Goal: Information Seeking & Learning: Learn about a topic

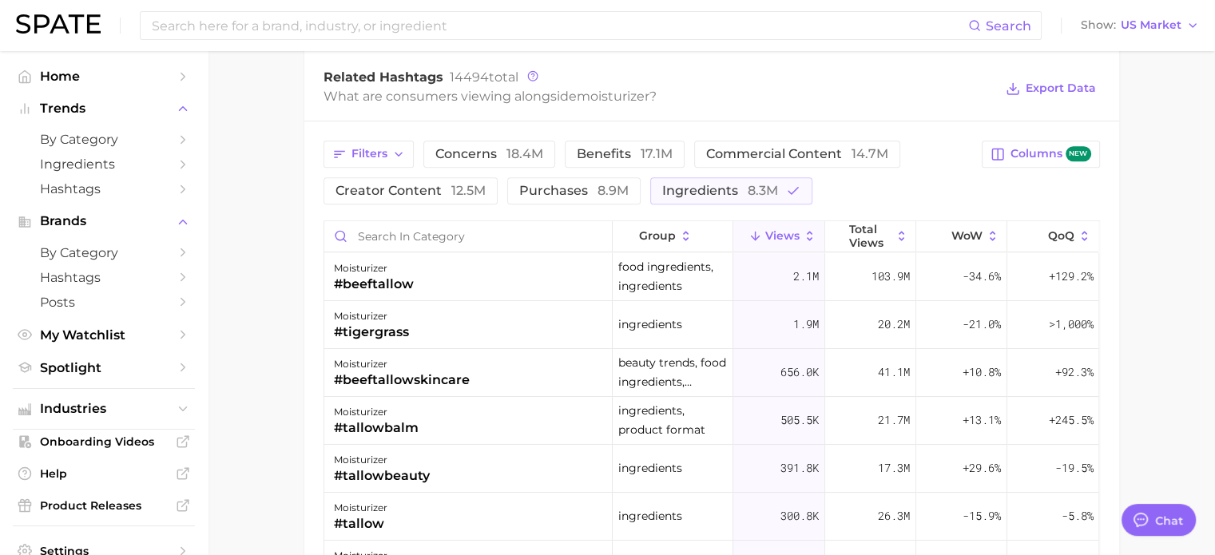
scroll to position [69, 0]
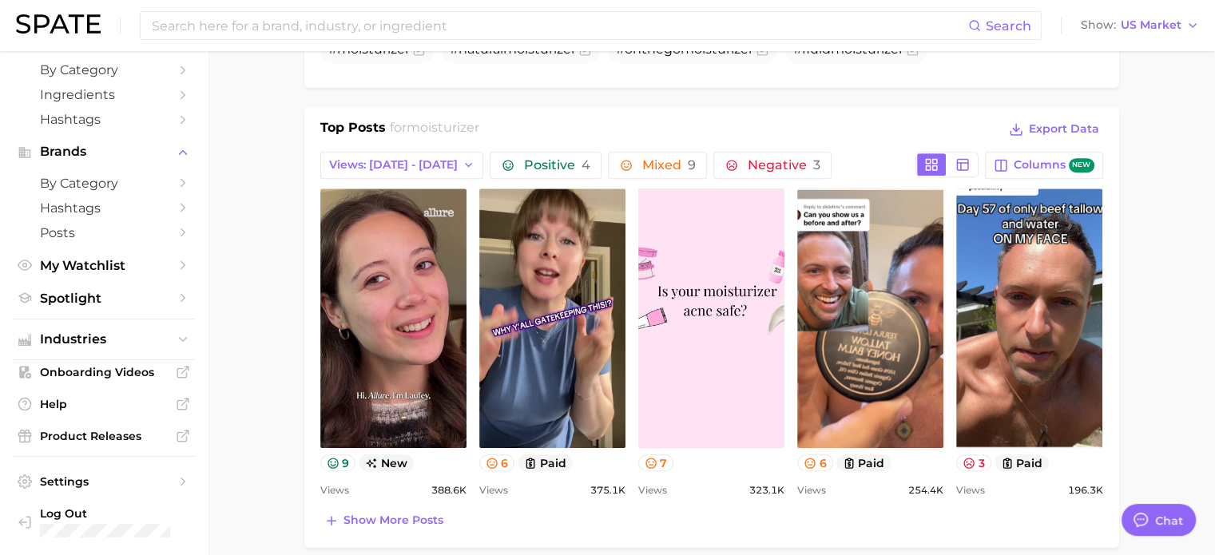
scroll to position [639, 0]
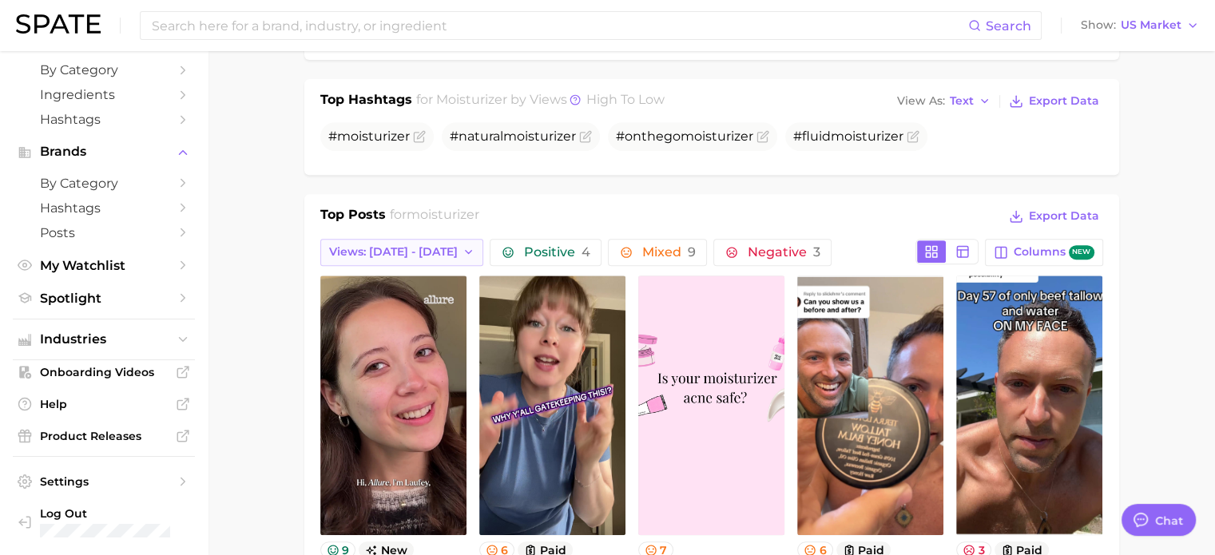
click at [428, 245] on span "Views: [DATE] - [DATE]" at bounding box center [393, 252] width 129 height 14
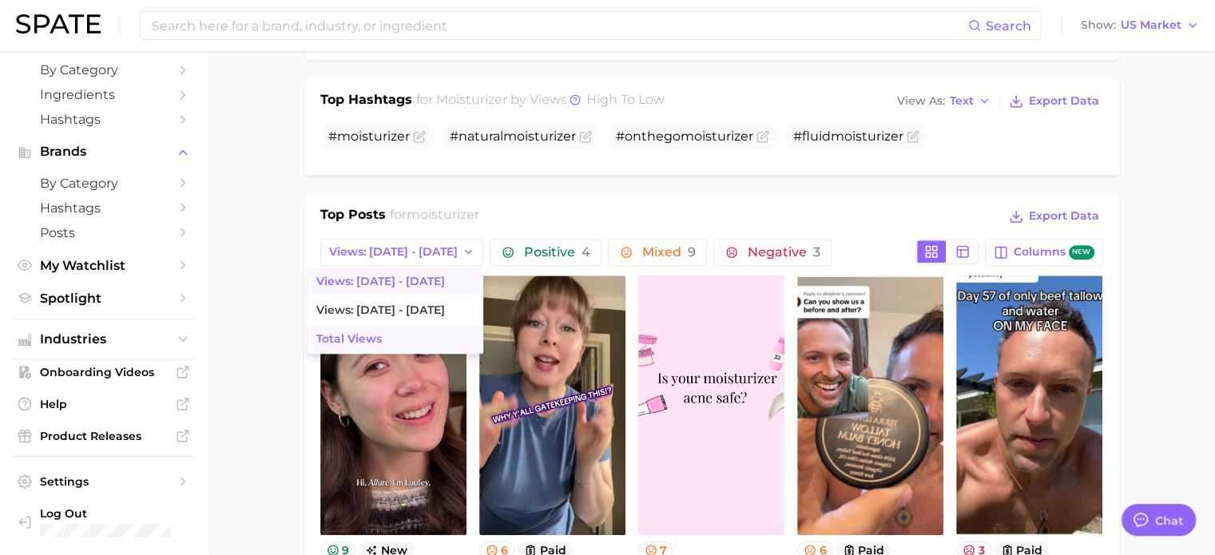
click at [358, 338] on button "Total Views" at bounding box center [395, 339] width 176 height 29
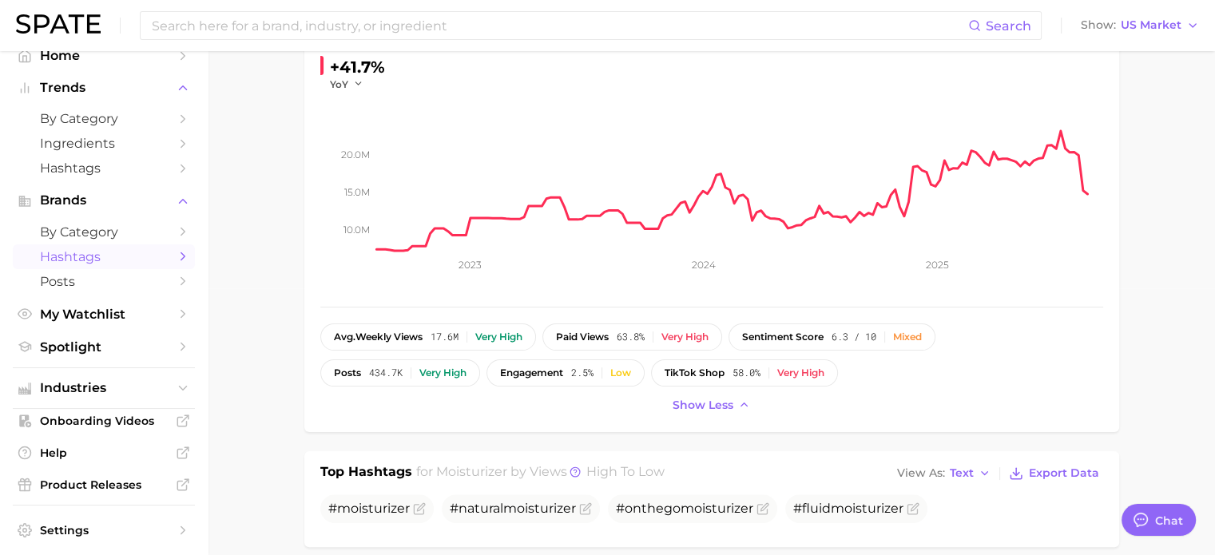
scroll to position [0, 0]
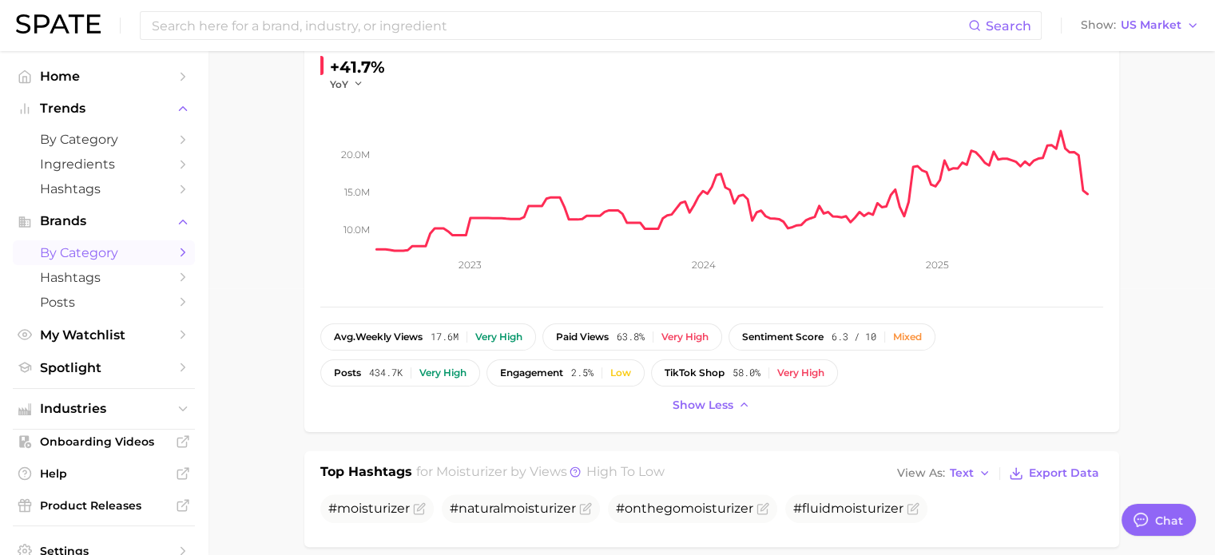
click at [176, 252] on icon "Sidebar" at bounding box center [183, 252] width 14 height 14
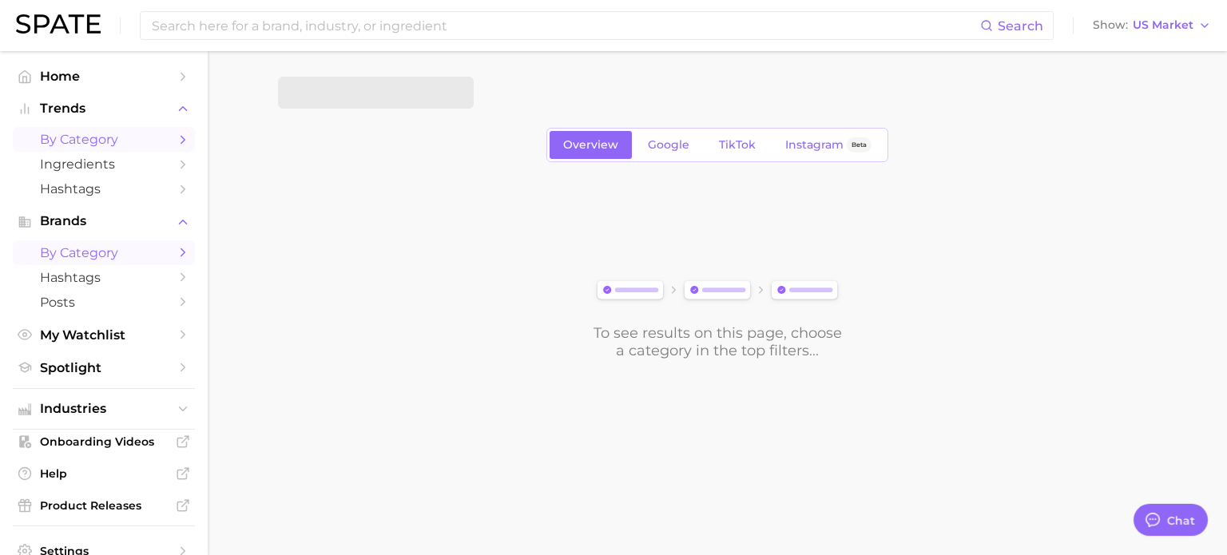
click at [176, 133] on icon "Sidebar" at bounding box center [183, 140] width 14 height 14
click at [176, 141] on icon "Sidebar" at bounding box center [183, 140] width 14 height 14
click at [448, 91] on polyline "button" at bounding box center [451, 92] width 9 height 4
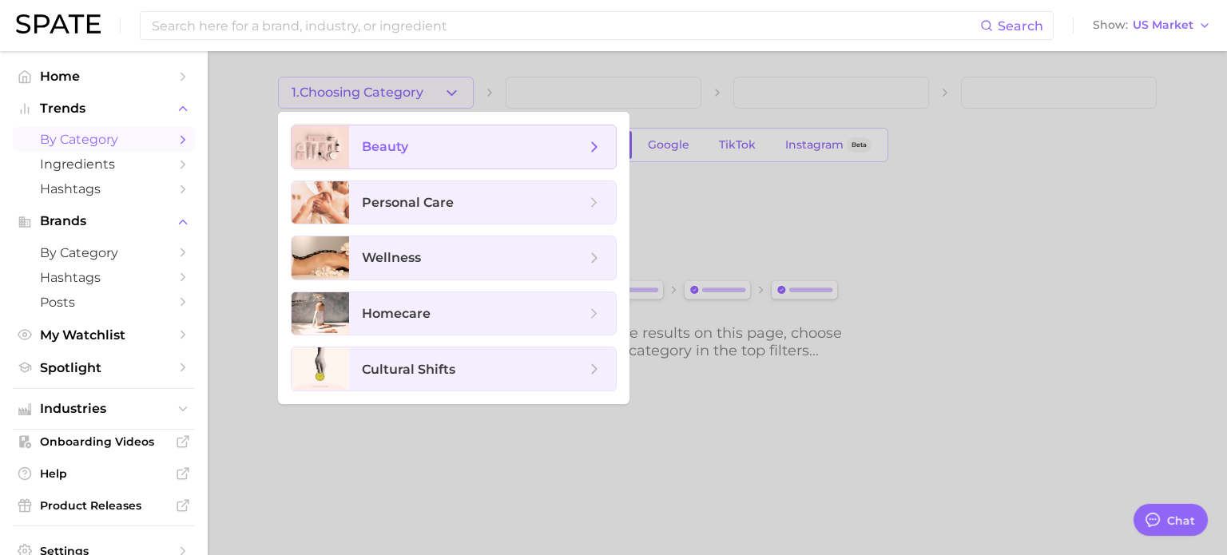
click at [410, 147] on span "beauty" at bounding box center [474, 147] width 224 height 18
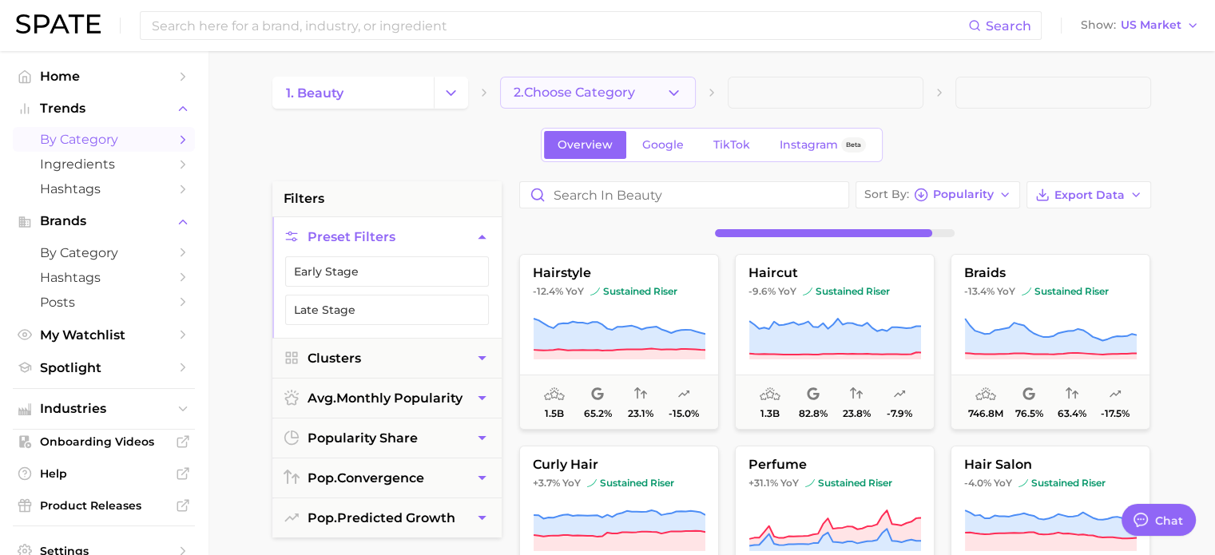
click at [668, 92] on icon "button" at bounding box center [673, 93] width 17 height 17
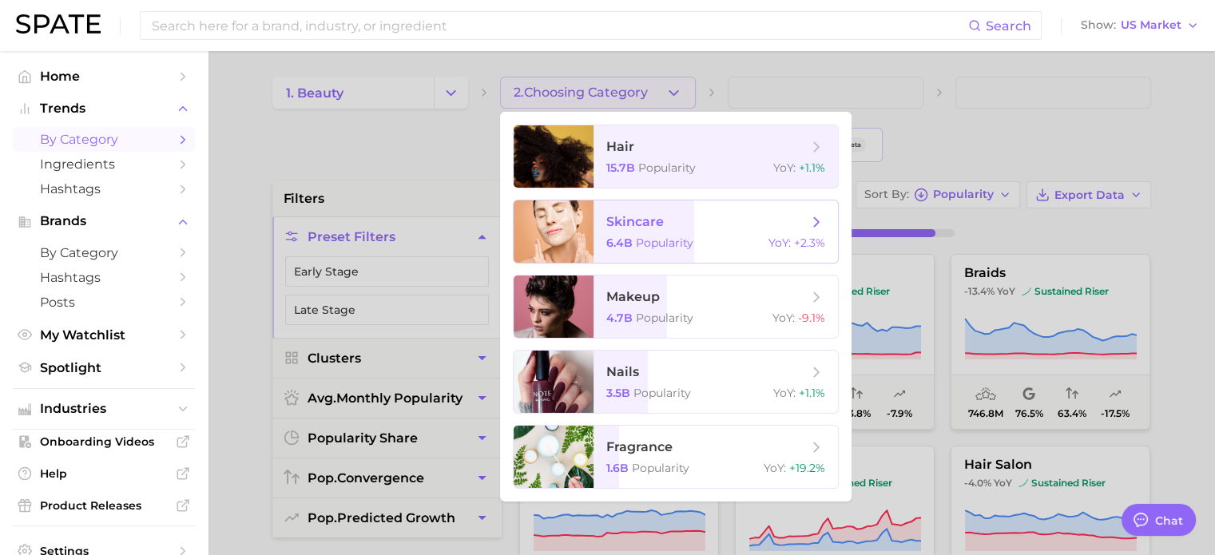
click at [660, 234] on span "skincare 6.4b Popularity YoY : +2.3%" at bounding box center [715, 231] width 244 height 62
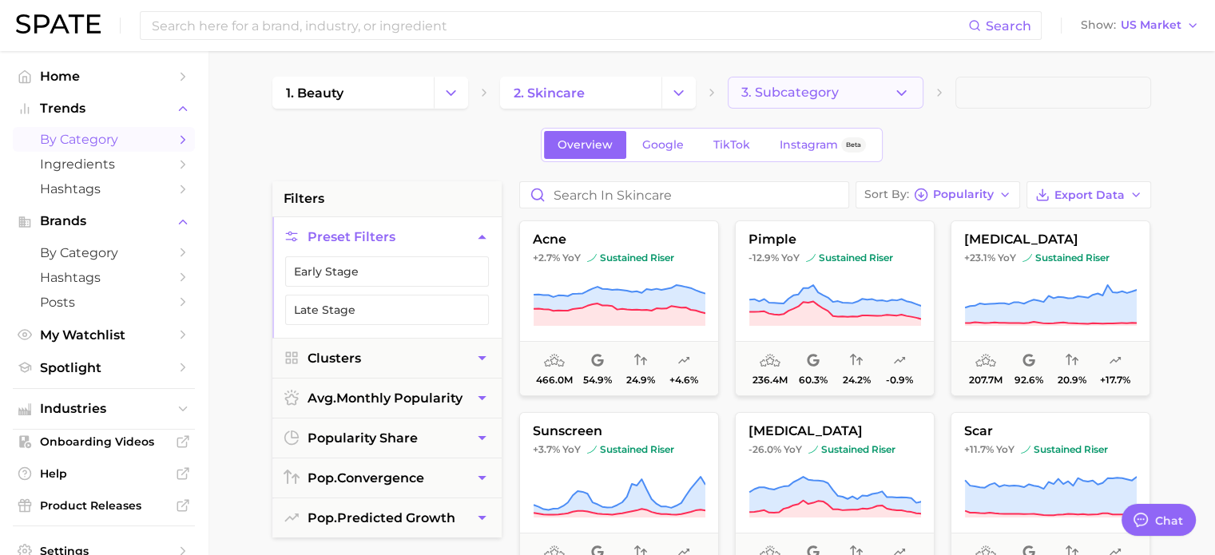
click at [834, 100] on button "3. Subcategory" at bounding box center [825, 93] width 196 height 32
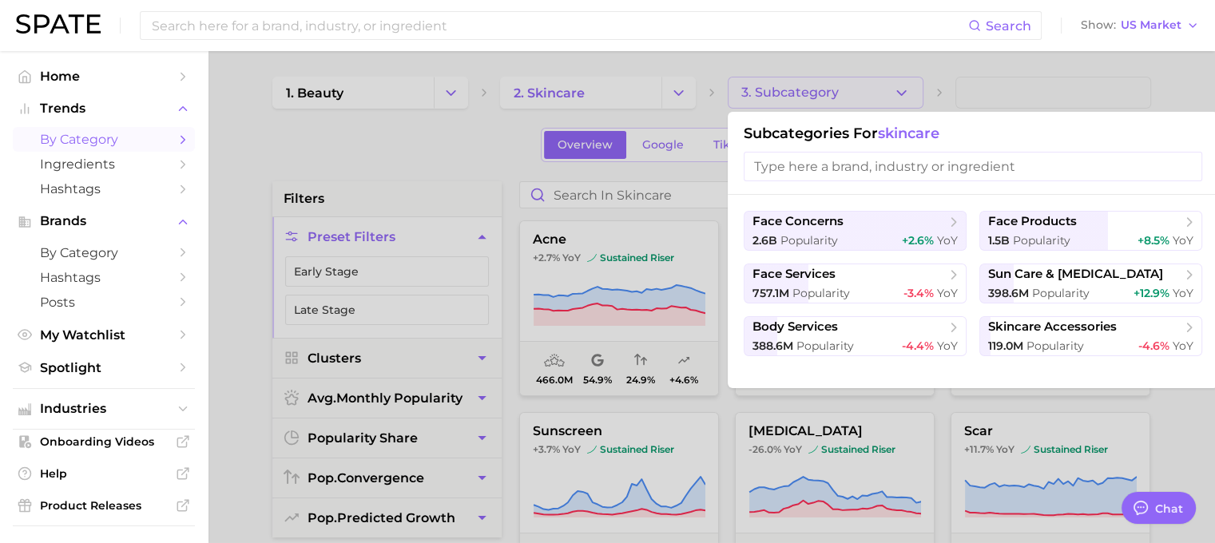
click at [840, 164] on input "search" at bounding box center [972, 167] width 458 height 30
type input "f"
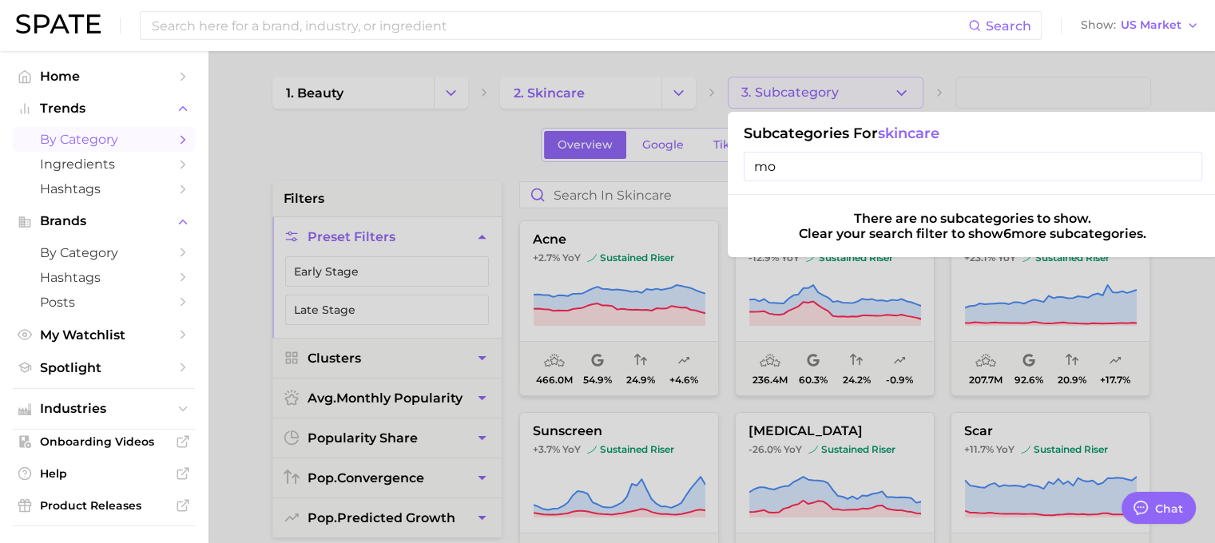
type input "m"
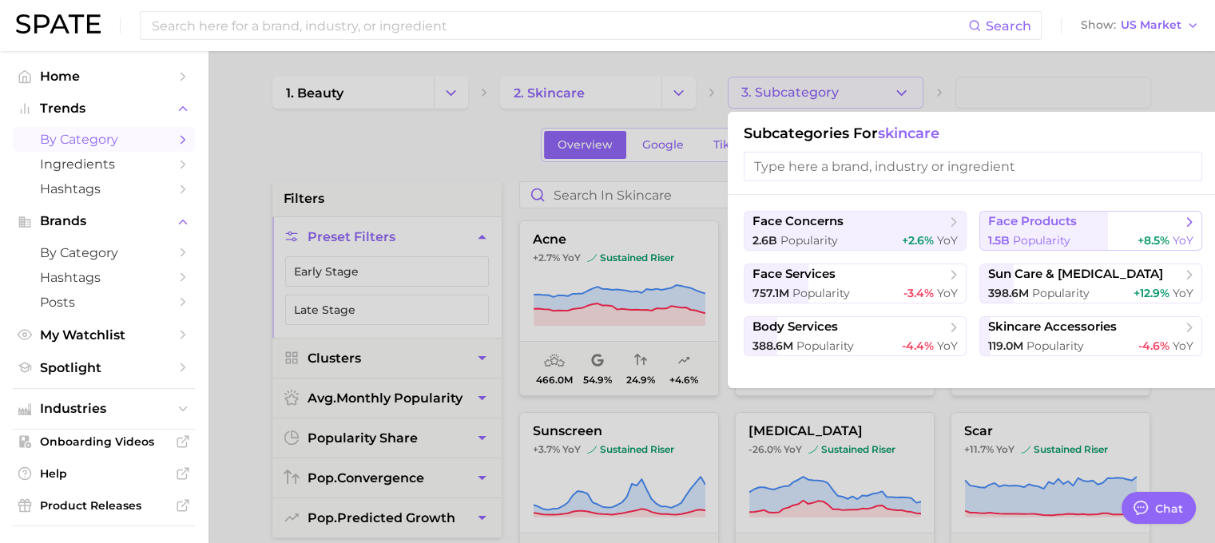
click at [1061, 234] on span "Popularity" at bounding box center [1041, 240] width 57 height 14
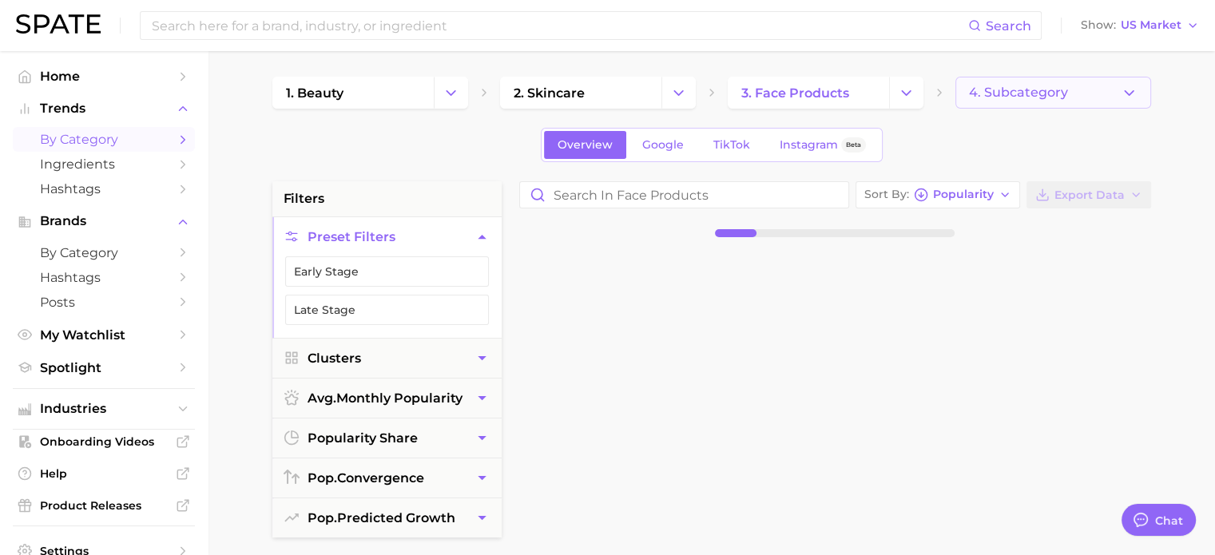
click at [1091, 105] on button "4. Subcategory" at bounding box center [1053, 93] width 196 height 32
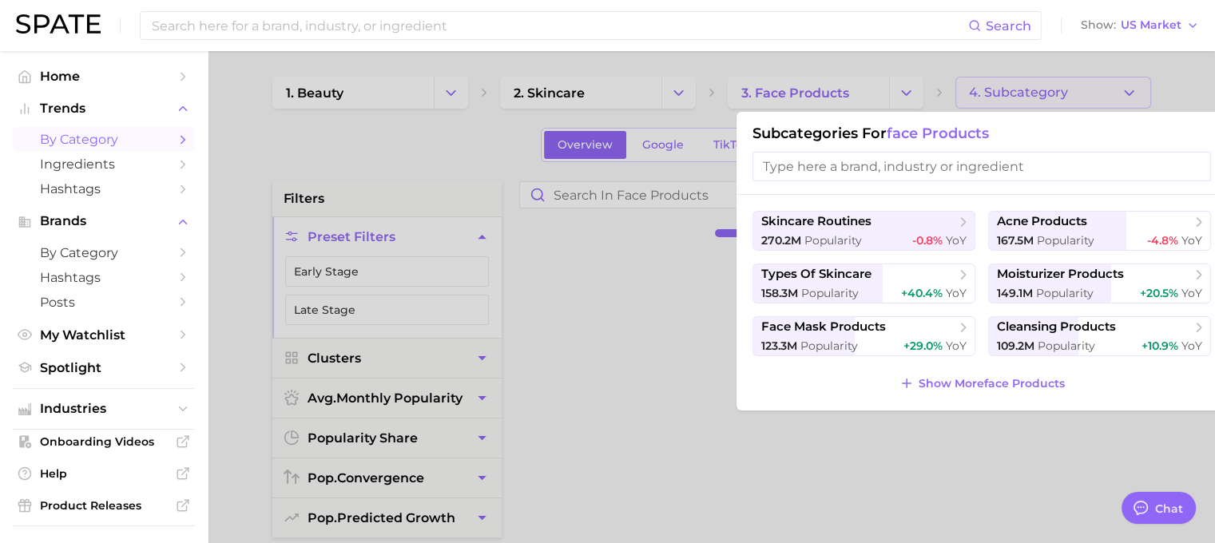
click at [942, 166] on input "search" at bounding box center [981, 167] width 458 height 30
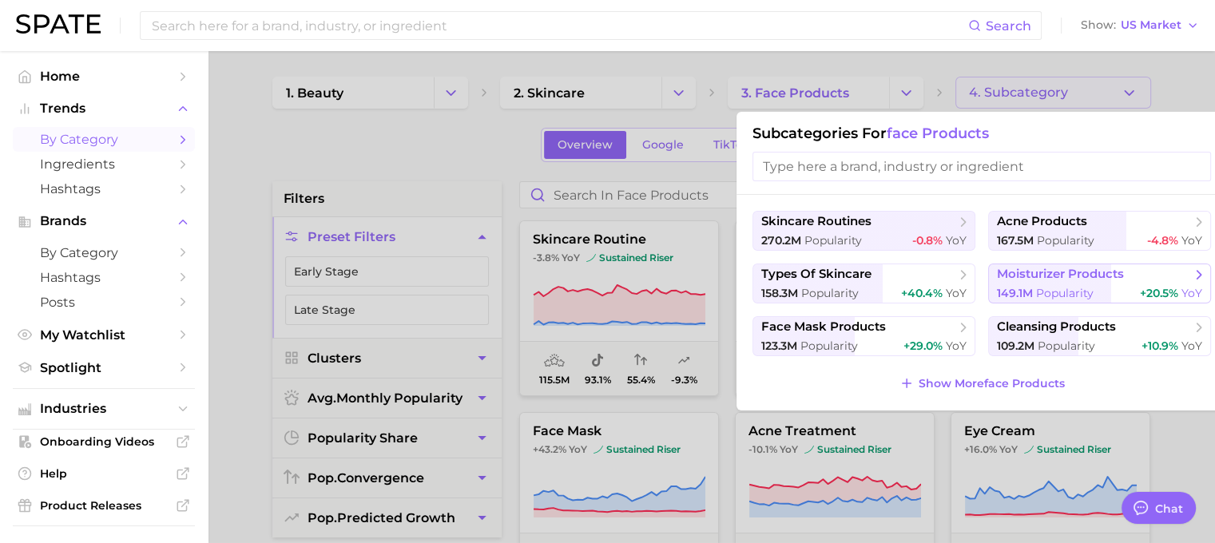
click at [1060, 283] on button "moisturizer products 149.1m Popularity +20.5% YoY" at bounding box center [1099, 284] width 223 height 40
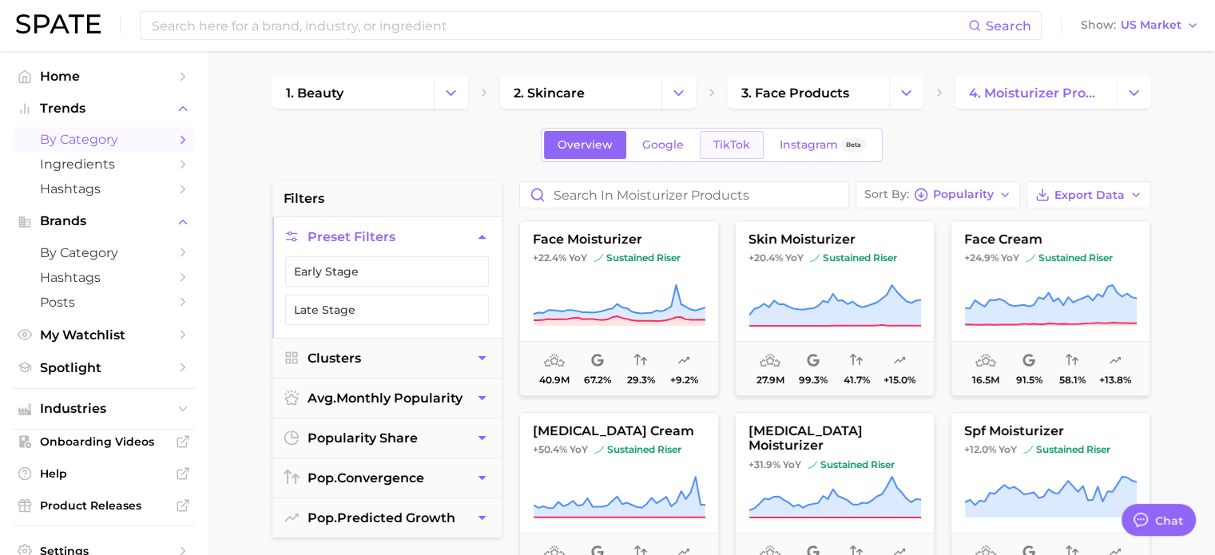
click at [728, 147] on span "TikTok" at bounding box center [731, 145] width 37 height 14
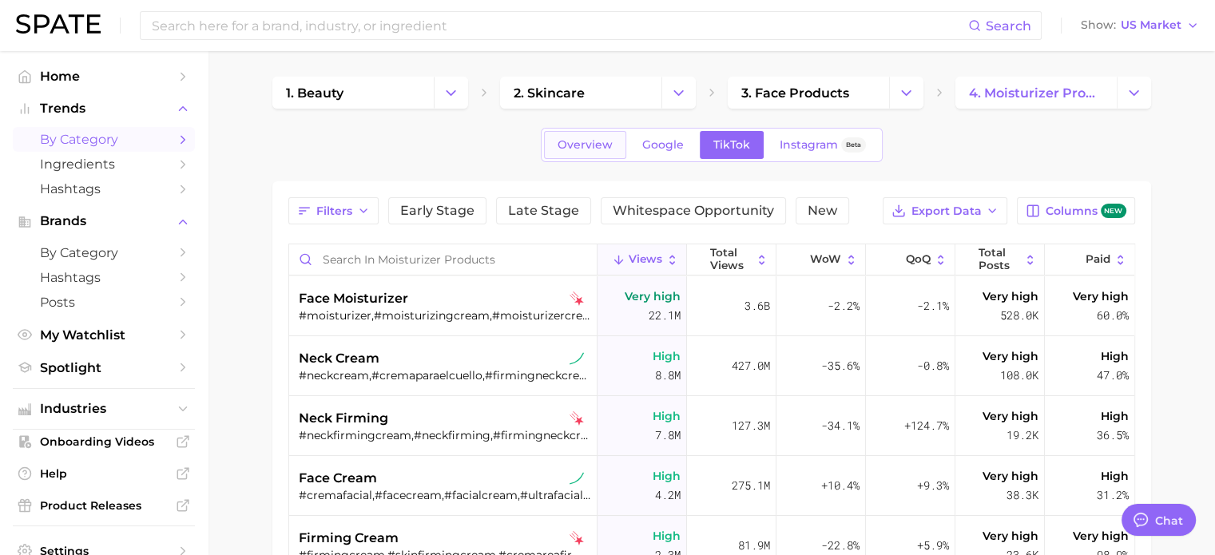
click at [578, 143] on span "Overview" at bounding box center [584, 145] width 55 height 14
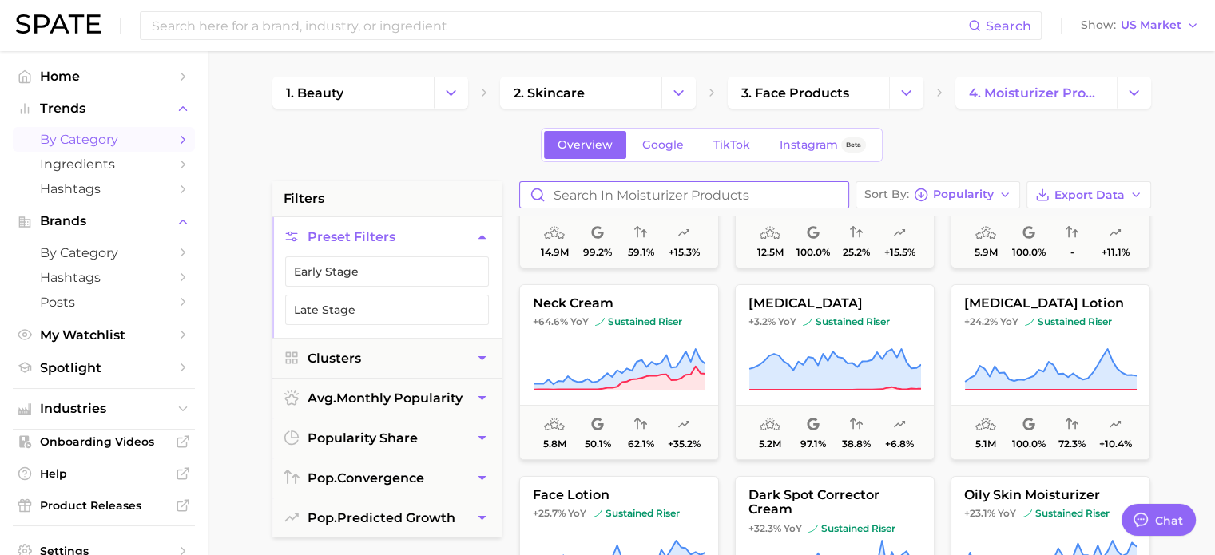
click at [684, 191] on input "Search in moisturizer products" at bounding box center [684, 195] width 328 height 26
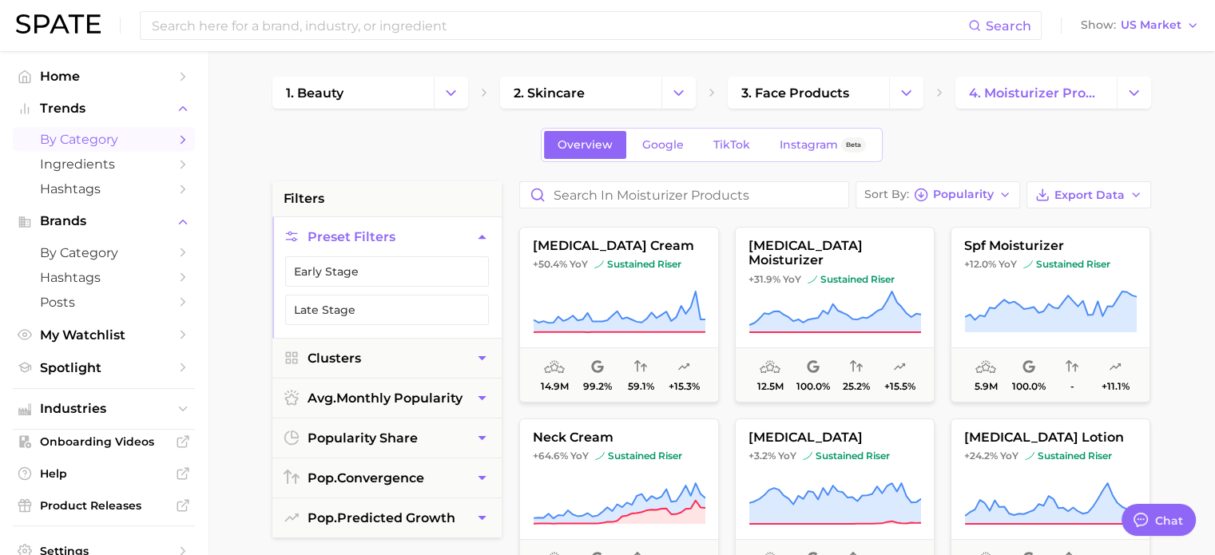
scroll to position [160, 0]
